Goal: Transaction & Acquisition: Purchase product/service

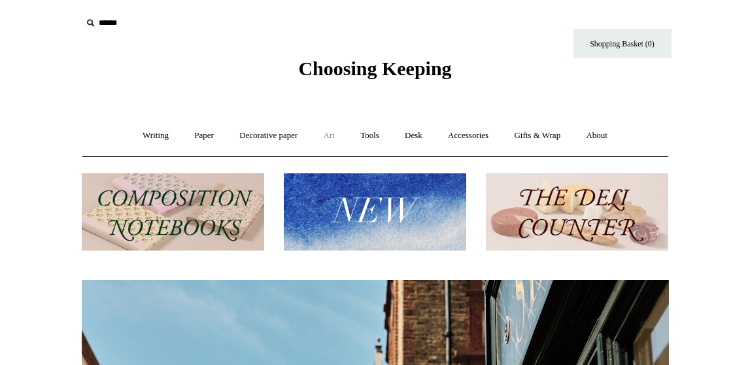
scroll to position [0, 587]
click at [334, 135] on link "Art +" at bounding box center [329, 135] width 35 height 35
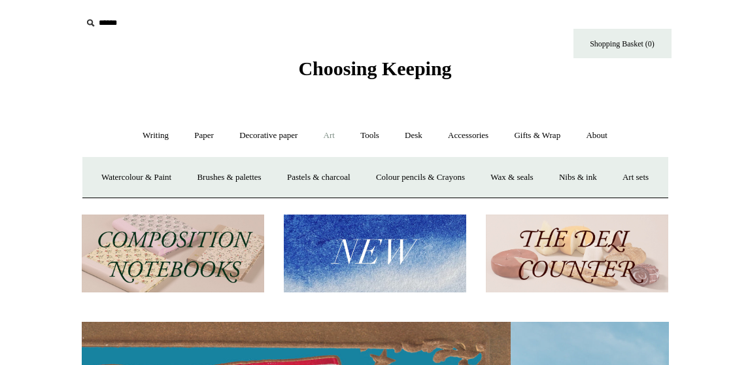
scroll to position [0, 0]
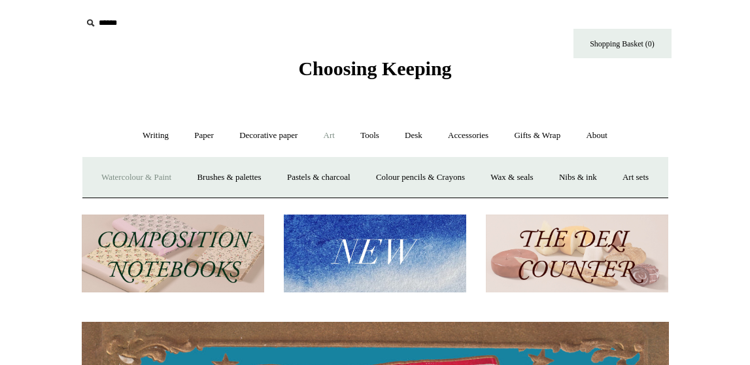
click at [179, 177] on link "Watercolour & Paint" at bounding box center [137, 177] width 94 height 35
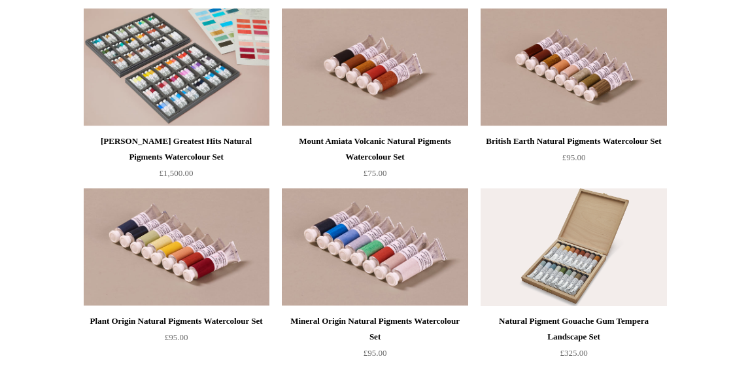
scroll to position [2313, 0]
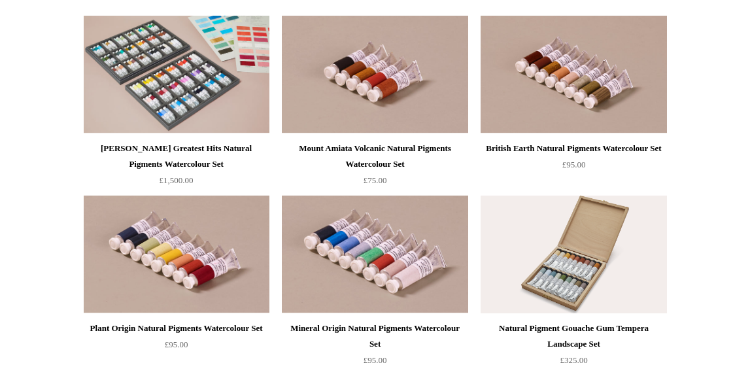
click at [383, 145] on div "Mount Amiata Volcanic Natural Pigments Watercolour Set" at bounding box center [374, 156] width 179 height 31
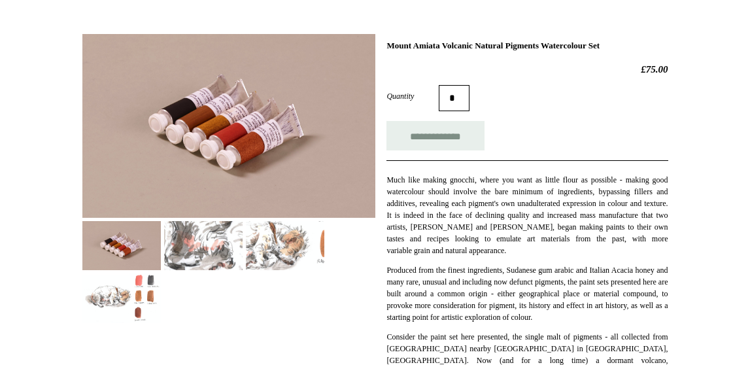
scroll to position [166, 0]
